Goal: Communication & Community: Answer question/provide support

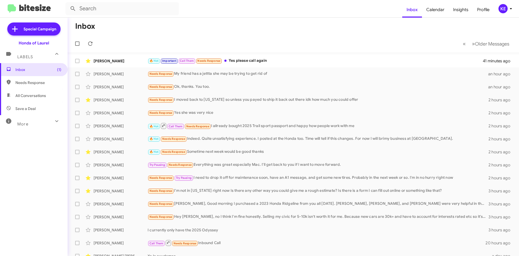
click at [126, 58] on div "[PERSON_NAME]" at bounding box center [121, 60] width 54 height 5
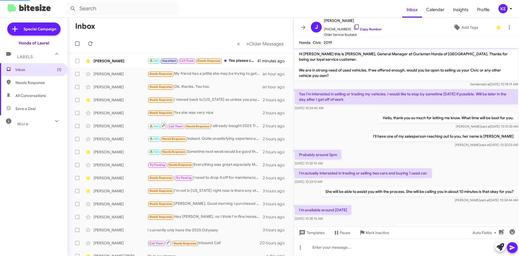
scroll to position [86, 0]
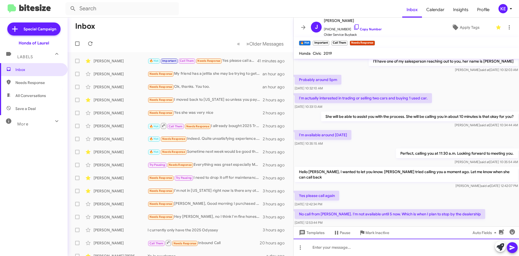
click at [328, 249] on div at bounding box center [407, 246] width 226 height 17
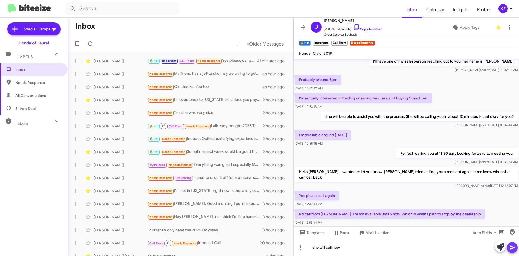
click at [515, 248] on icon at bounding box center [512, 247] width 6 height 6
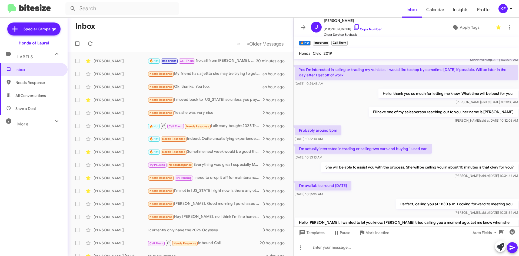
scroll to position [116, 0]
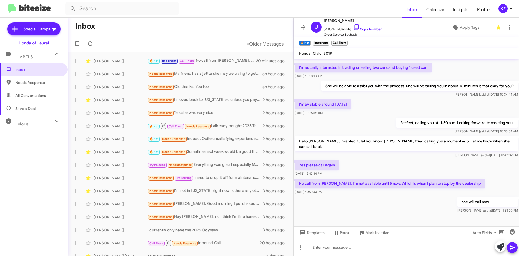
click at [351, 248] on div at bounding box center [407, 246] width 226 height 17
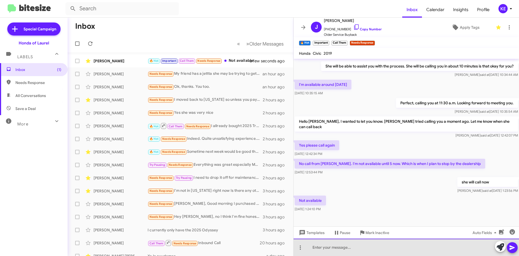
click at [347, 246] on div at bounding box center [407, 246] width 226 height 17
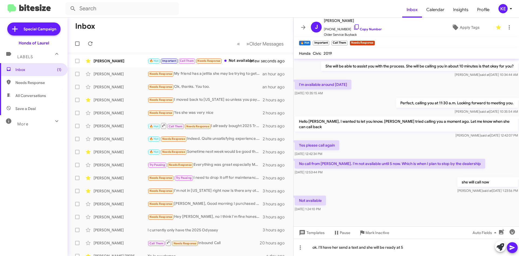
click at [513, 248] on icon at bounding box center [512, 247] width 5 height 5
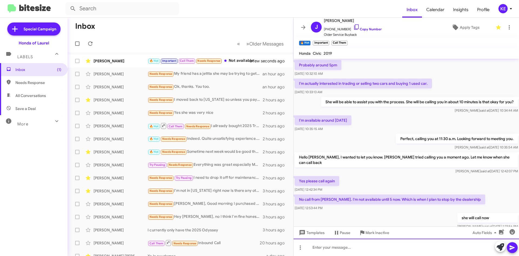
scroll to position [156, 0]
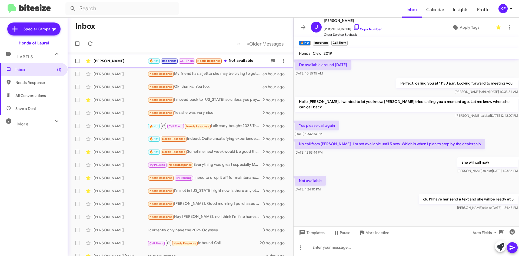
click at [117, 61] on div "[PERSON_NAME]" at bounding box center [121, 60] width 54 height 5
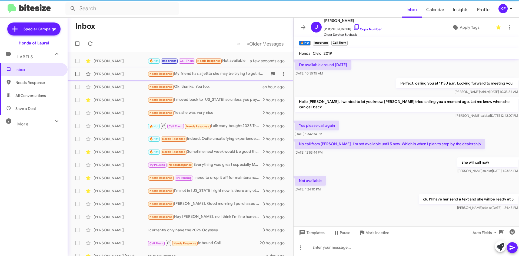
click at [131, 77] on div "[PERSON_NAME] Needs Response My friend has a jettta she may be trying to get ri…" at bounding box center [180, 73] width 217 height 11
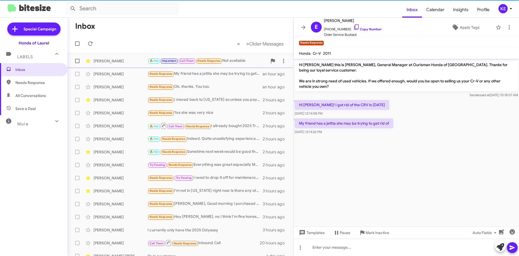
click at [136, 66] on div "[PERSON_NAME] 🔥 Hot Important Call Them Needs Response Not available a few seco…" at bounding box center [180, 60] width 217 height 11
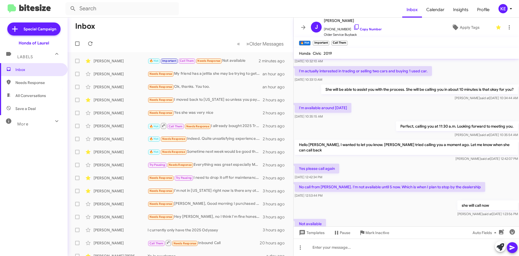
scroll to position [156, 0]
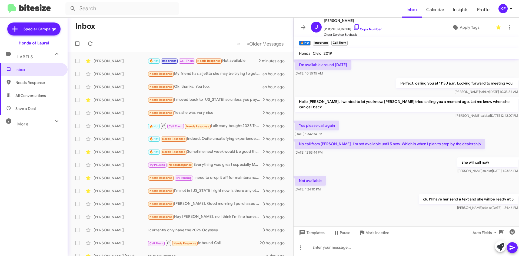
drag, startPoint x: 349, startPoint y: 28, endPoint x: 354, endPoint y: 38, distance: 11.4
click at [354, 28] on icon at bounding box center [356, 26] width 5 height 5
click at [305, 27] on icon at bounding box center [303, 27] width 4 height 4
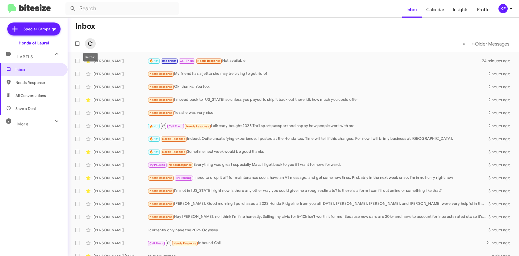
click at [93, 42] on icon at bounding box center [90, 43] width 6 height 6
